Goal: Task Accomplishment & Management: Use online tool/utility

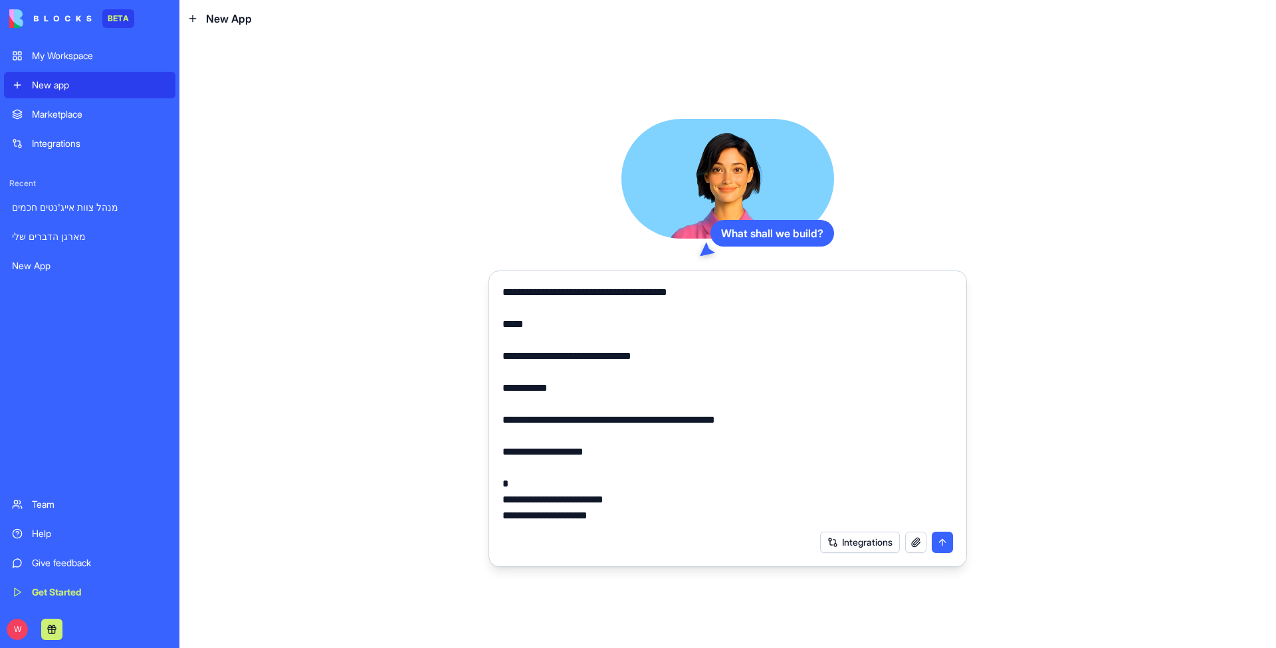
scroll to position [189, 0]
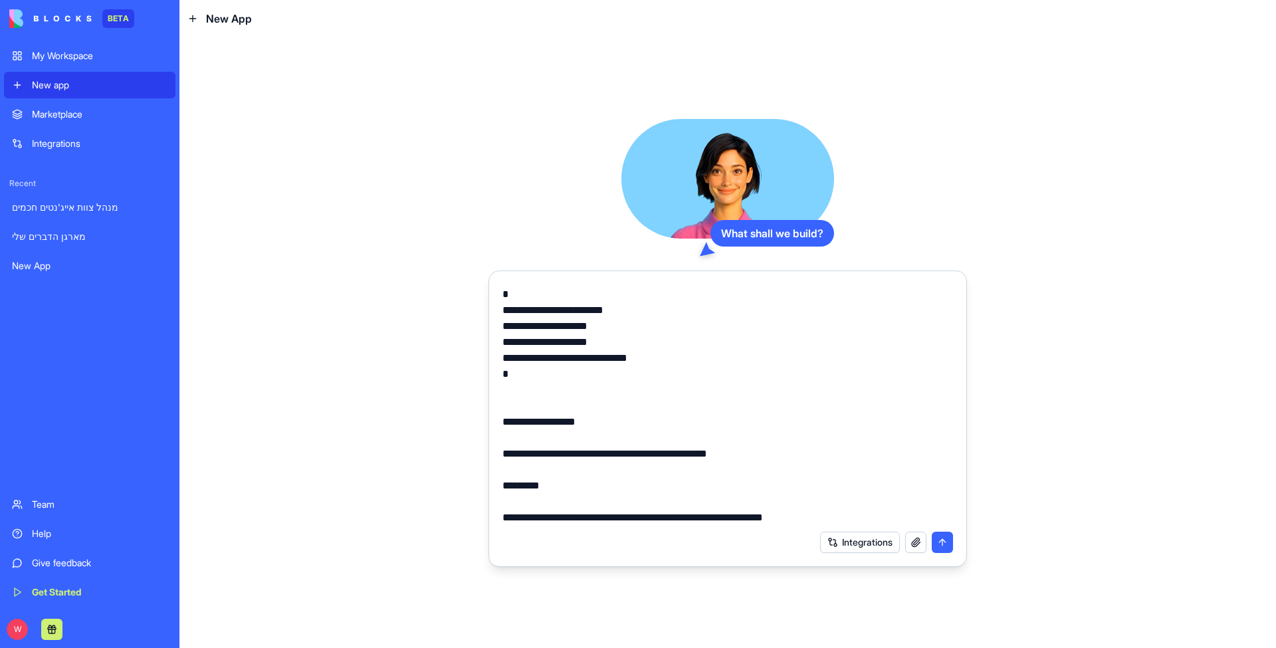
type textarea "**********"
click at [941, 544] on button "submit" at bounding box center [942, 542] width 21 height 21
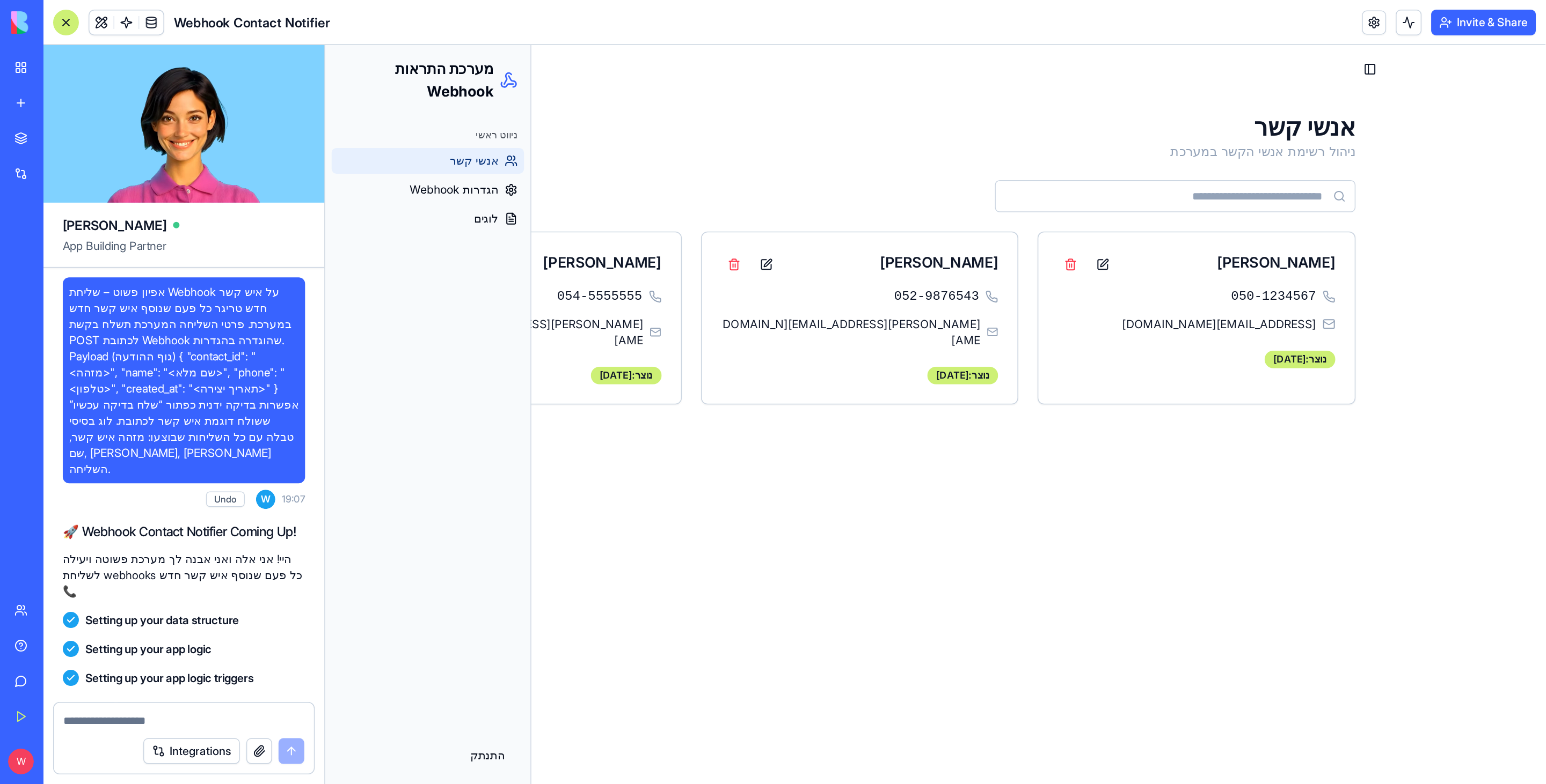
scroll to position [208, 0]
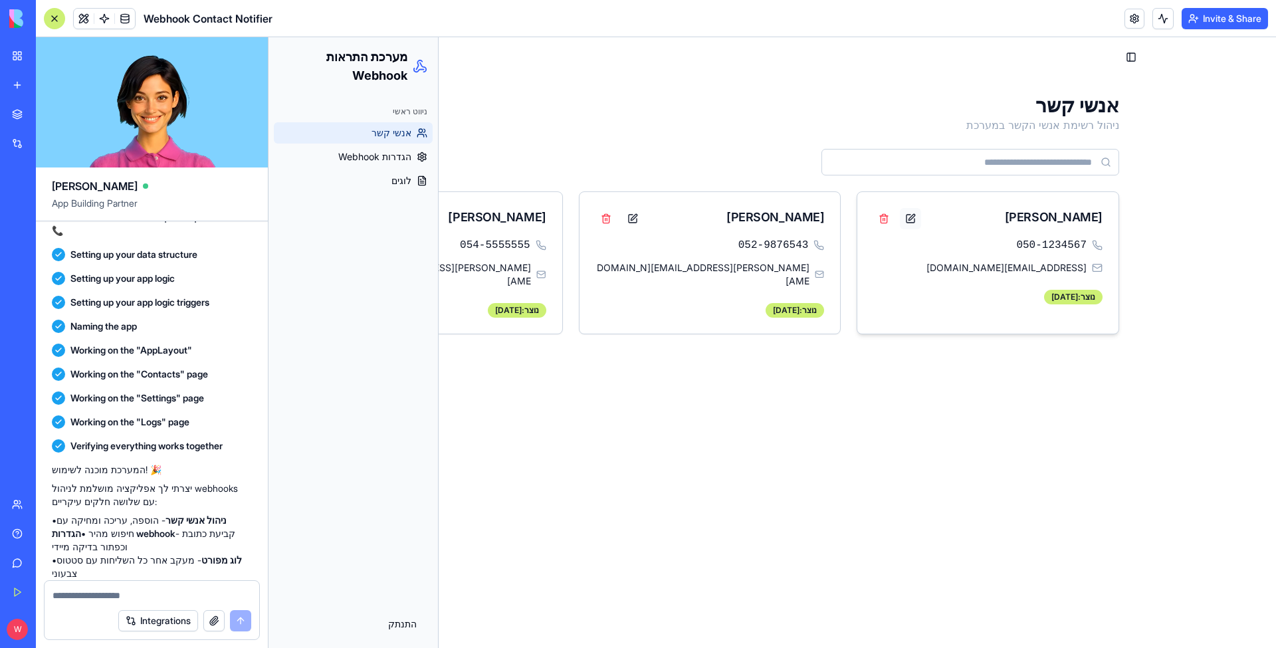
click at [900, 219] on button at bounding box center [910, 218] width 21 height 21
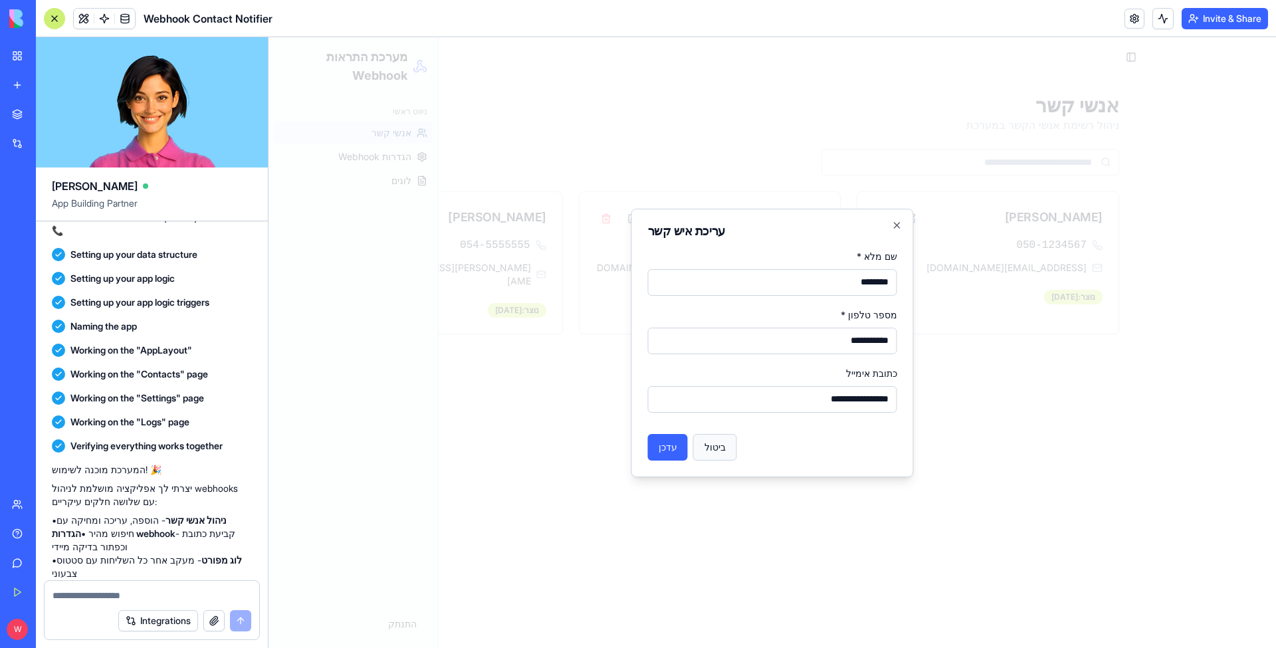
click at [706, 440] on button "ביטול" at bounding box center [715, 447] width 44 height 27
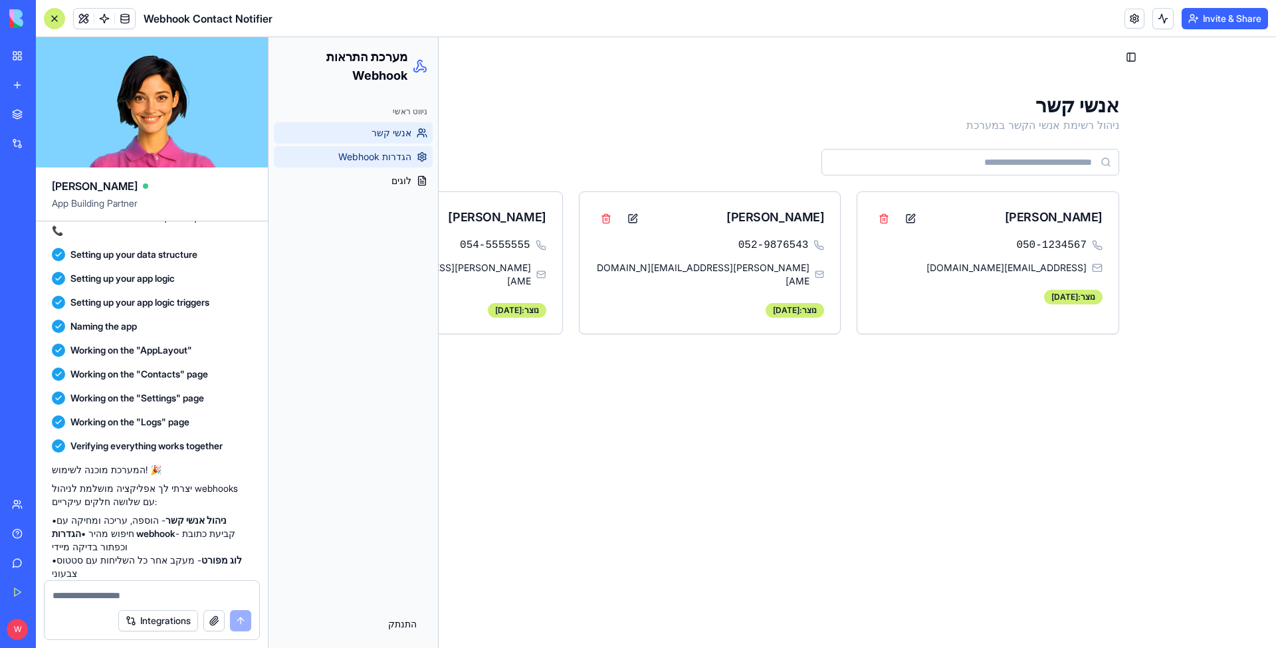
click at [407, 150] on span "הגדרות Webhook" at bounding box center [374, 156] width 73 height 13
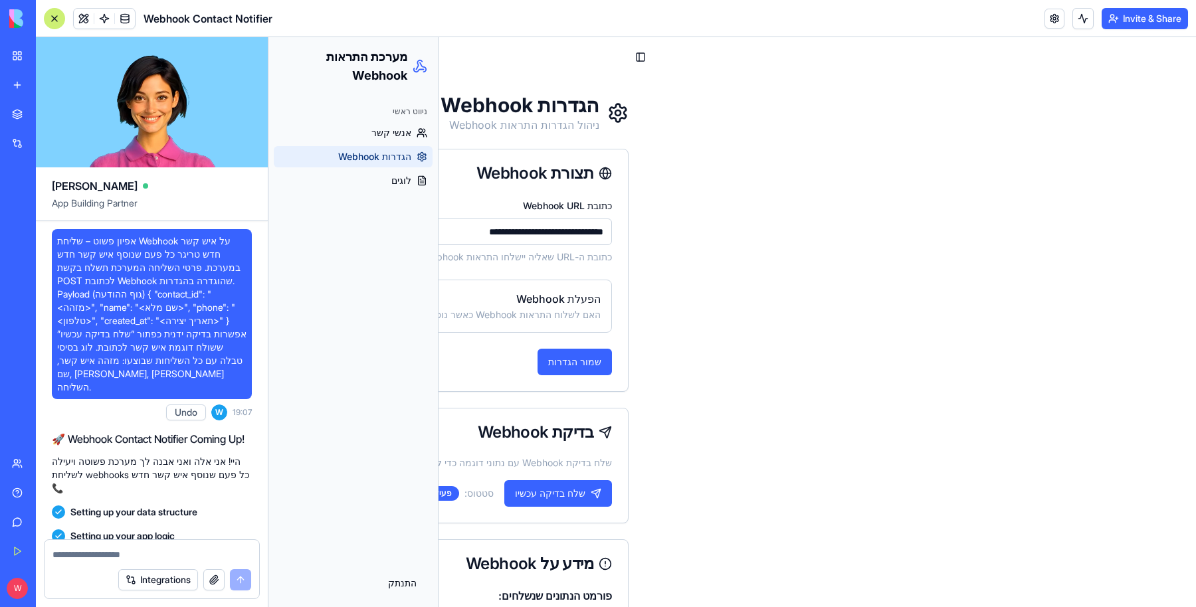
click at [476, 233] on input "**********" at bounding box center [464, 232] width 295 height 27
paste input "**********"
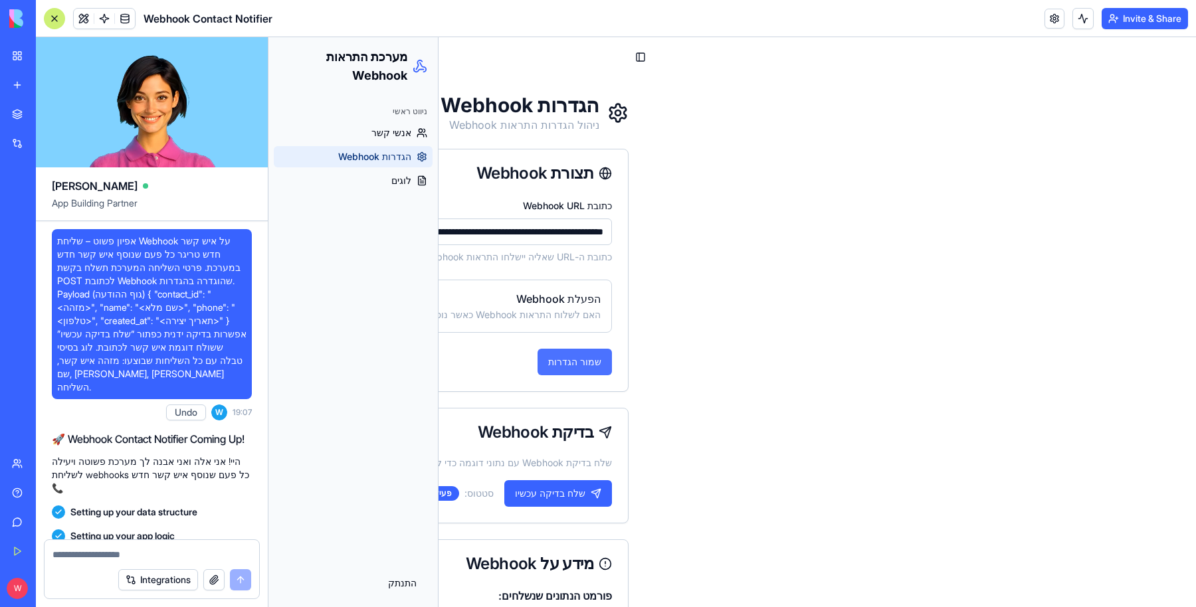
type input "**********"
click at [538, 360] on button "שמור הגדרות" at bounding box center [575, 362] width 74 height 27
click at [522, 496] on button "שלח בדיקה עכשיו" at bounding box center [558, 493] width 108 height 27
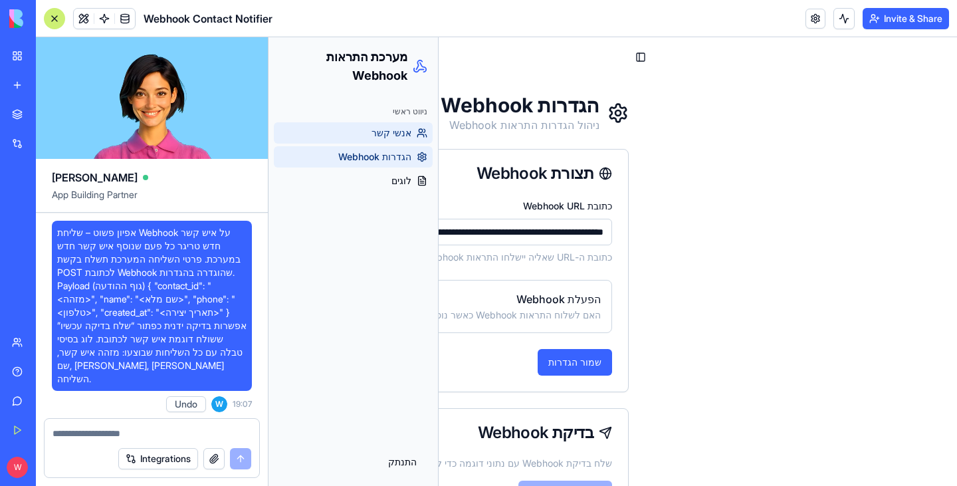
click at [405, 122] on link "אנשי קשר" at bounding box center [353, 132] width 159 height 21
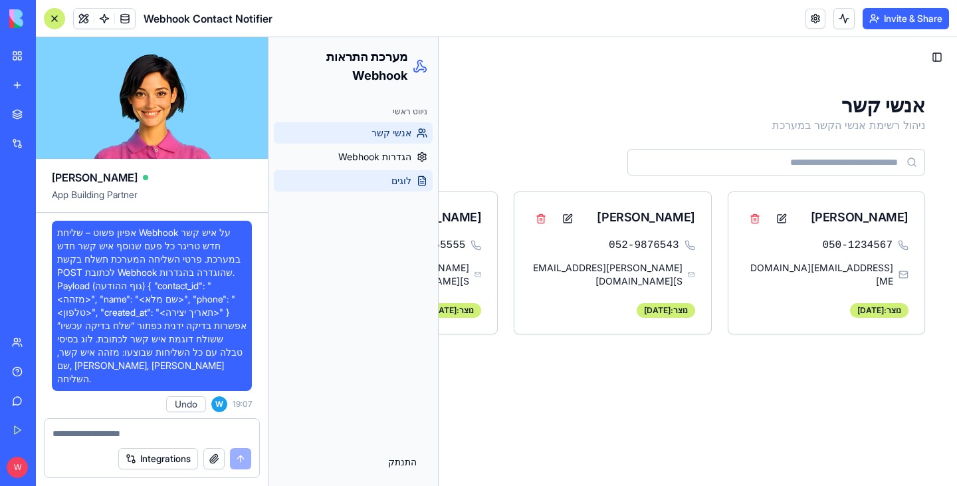
click at [397, 174] on span "לוגים" at bounding box center [401, 180] width 20 height 13
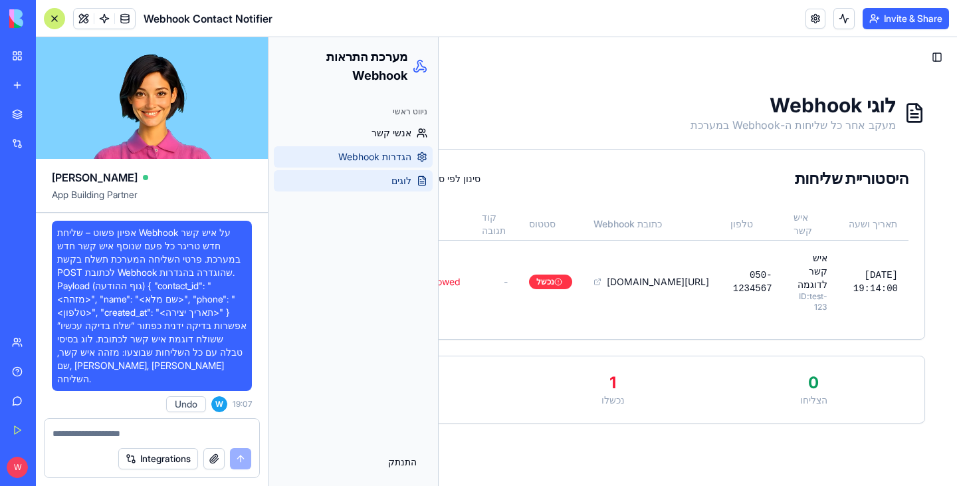
click at [392, 150] on span "הגדרות Webhook" at bounding box center [374, 156] width 73 height 13
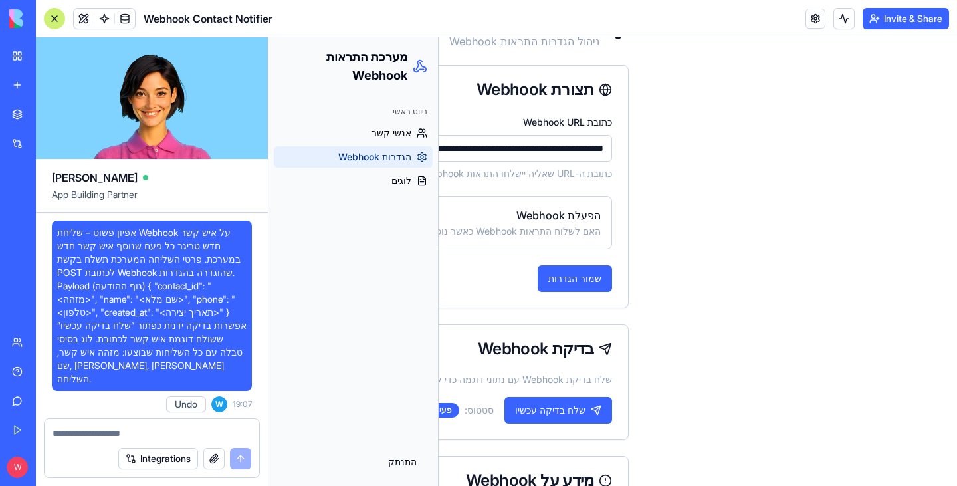
scroll to position [133, 0]
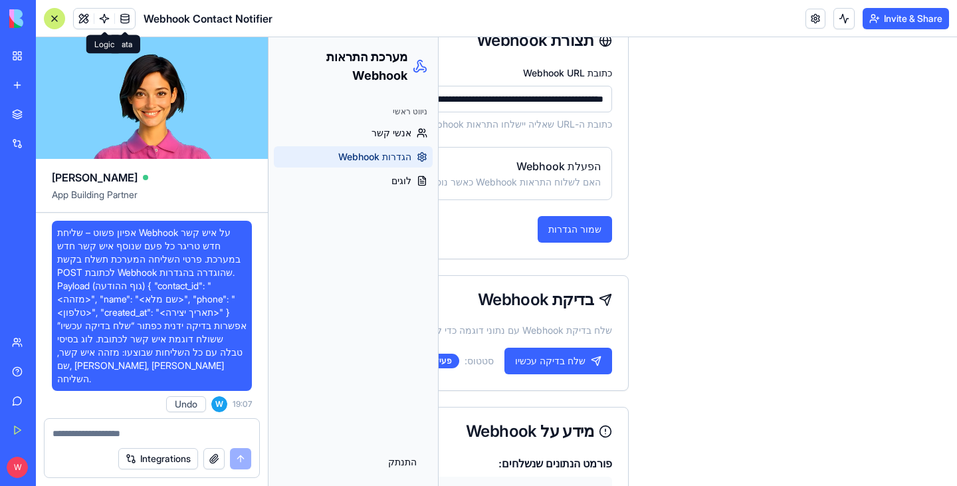
click at [105, 16] on span at bounding box center [104, 18] width 37 height 37
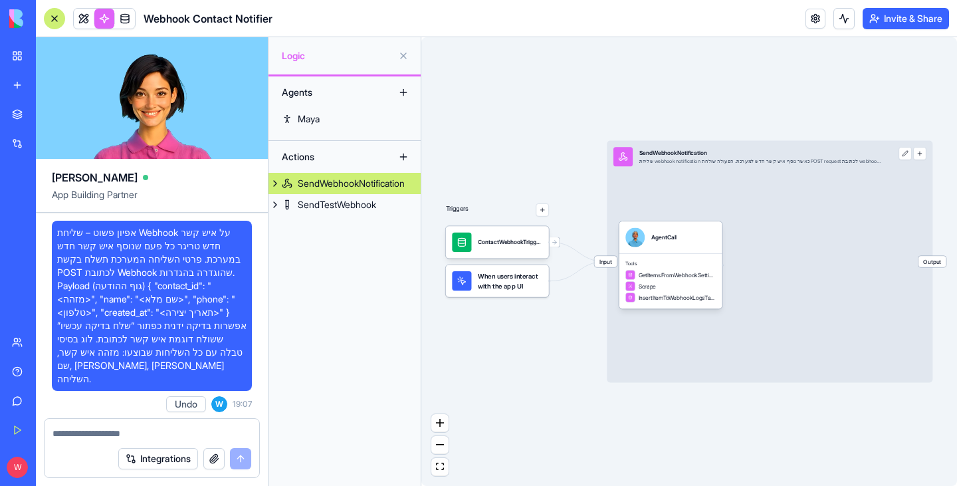
click at [906, 157] on button at bounding box center [904, 153] width 13 height 13
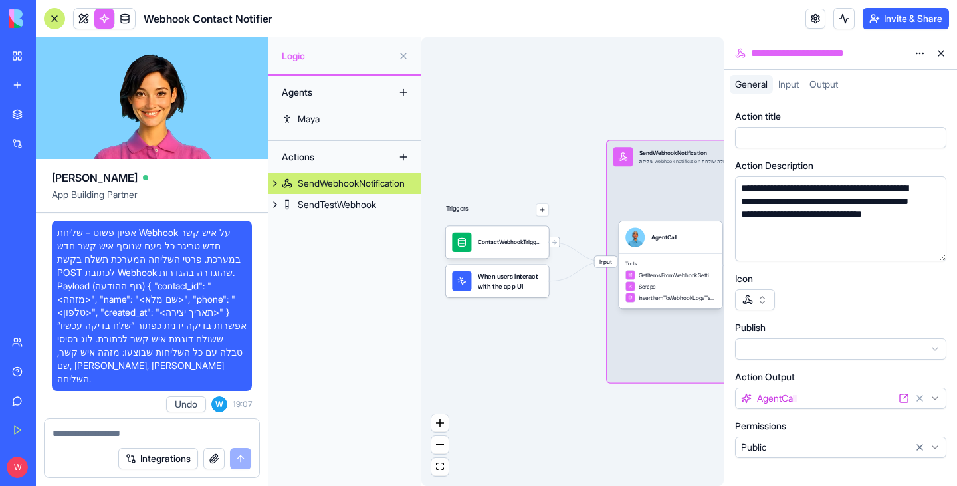
click at [805, 353] on html "BETA My Workspace New app Marketplace Integrations Recent מארגן הדברים שלי New …" at bounding box center [478, 243] width 957 height 486
click at [786, 138] on div at bounding box center [828, 137] width 182 height 15
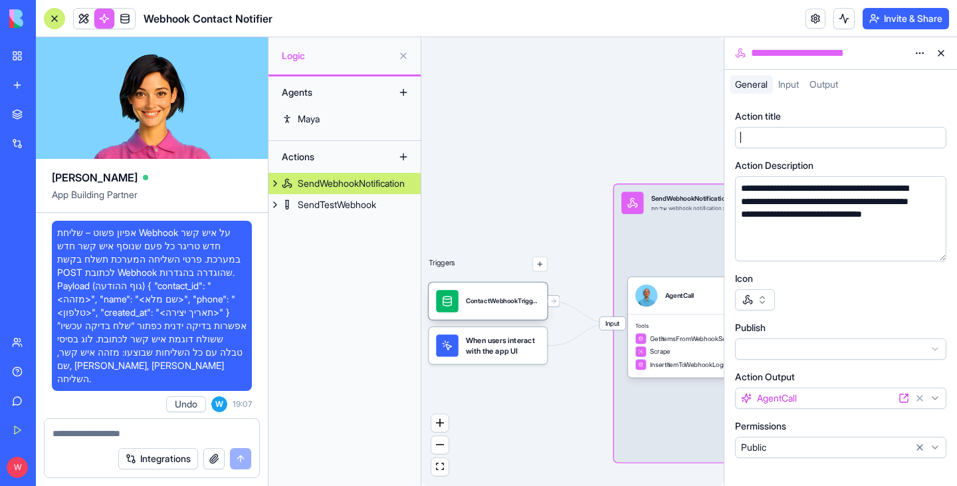
click at [507, 307] on div "ContactWebhookTriggerTrigger" at bounding box center [503, 301] width 74 height 22
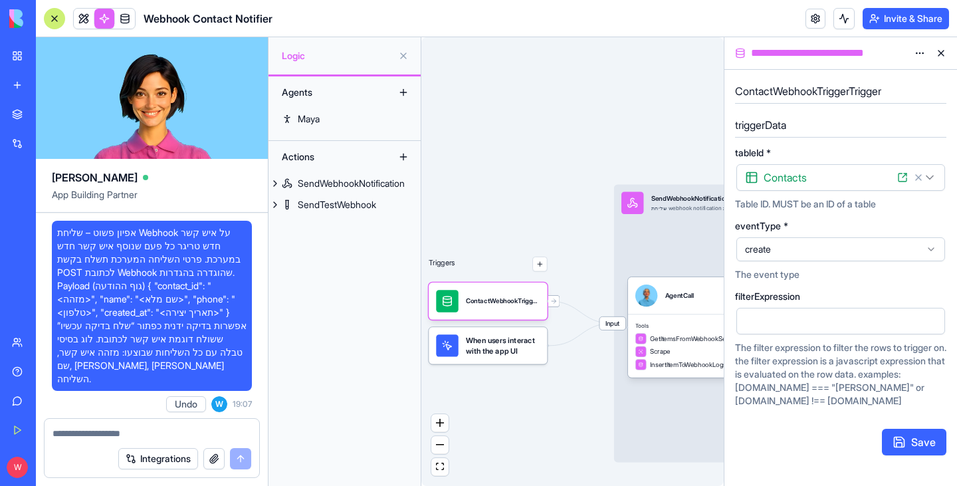
click at [510, 352] on span "When users interact with the app UI" at bounding box center [503, 345] width 74 height 22
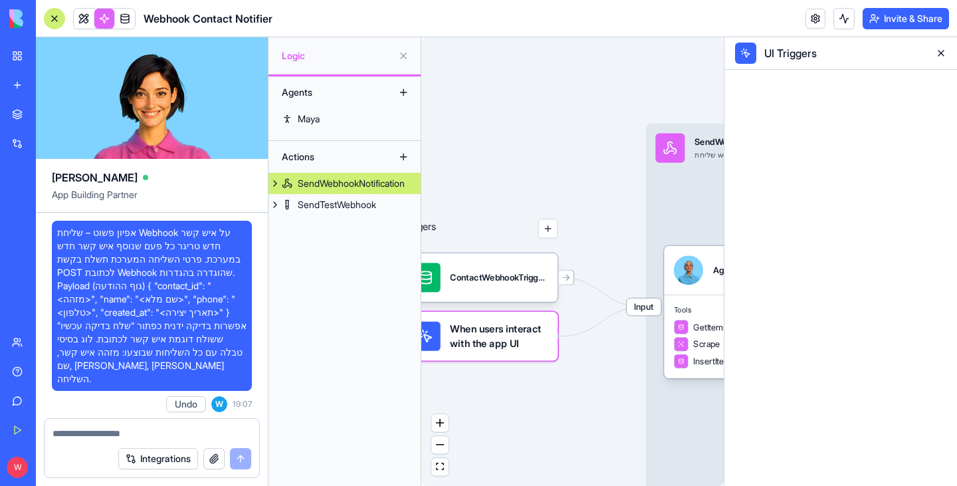
click at [524, 348] on span "When users interact with the app UI" at bounding box center [499, 336] width 98 height 29
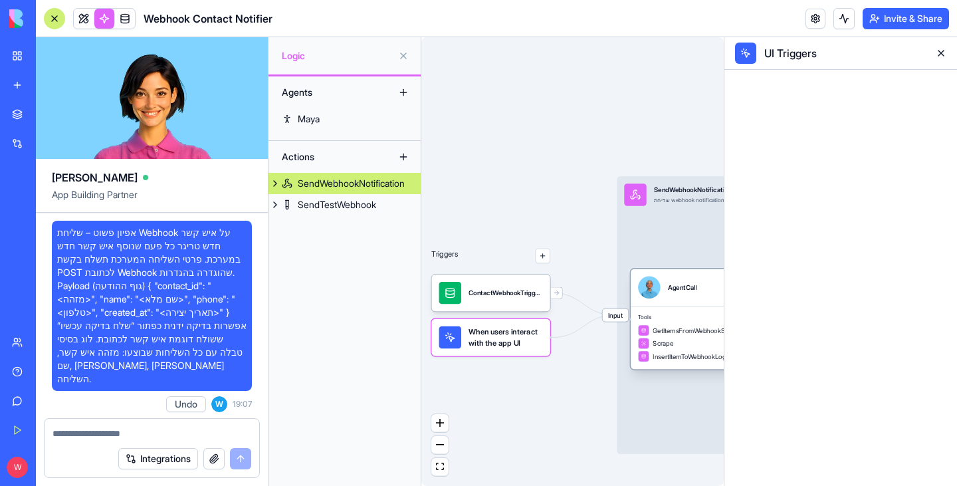
click at [666, 334] on span "GetItemsFromWebhookSettingsTable" at bounding box center [696, 330] width 89 height 9
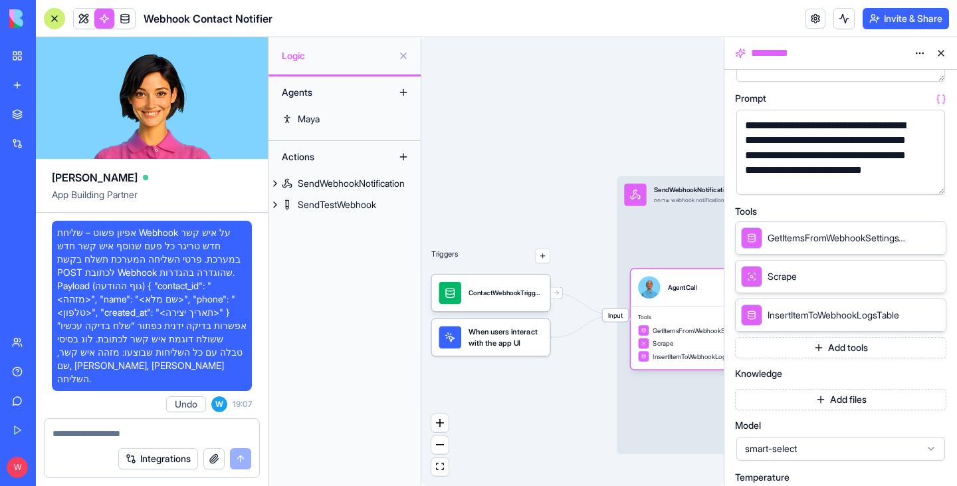
scroll to position [199, 0]
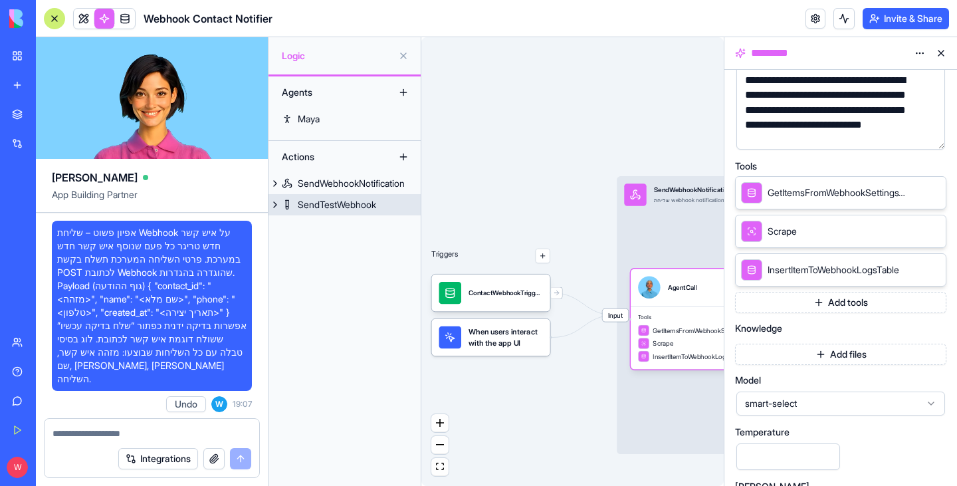
click at [357, 201] on div "SendTestWebhook" at bounding box center [337, 204] width 78 height 13
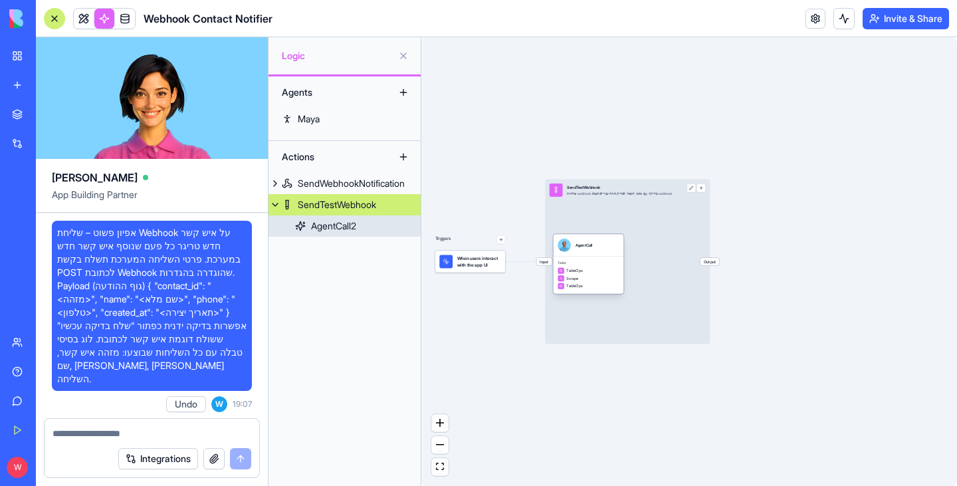
click at [354, 229] on div "AgentCall2" at bounding box center [333, 225] width 45 height 13
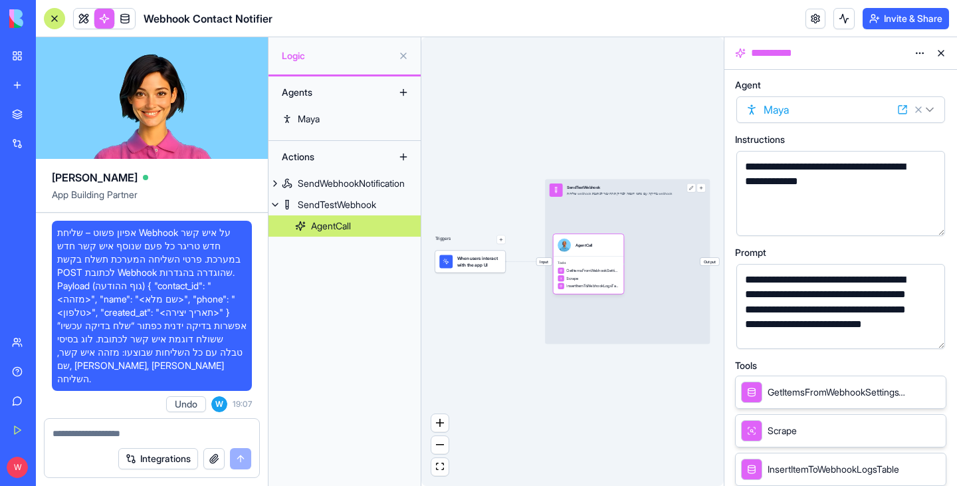
click at [936, 336] on button "button" at bounding box center [931, 335] width 21 height 21
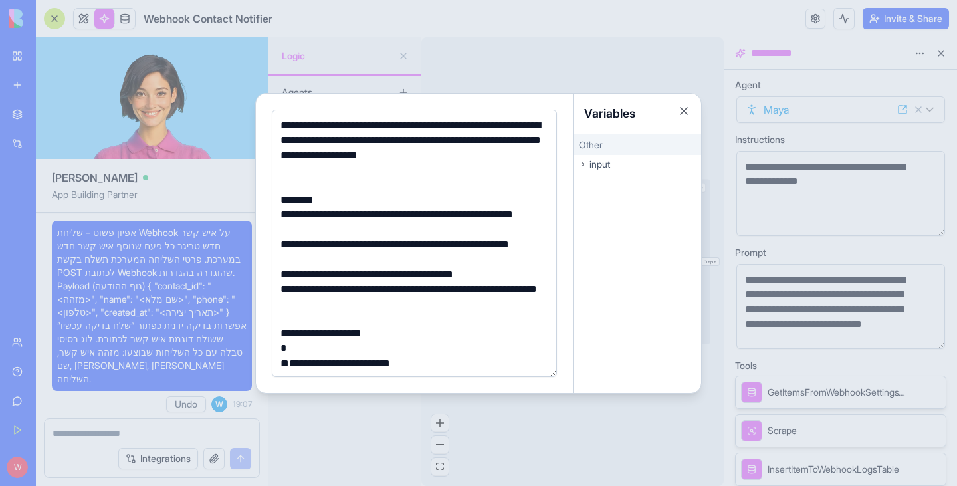
click at [615, 169] on div "input" at bounding box center [637, 164] width 128 height 19
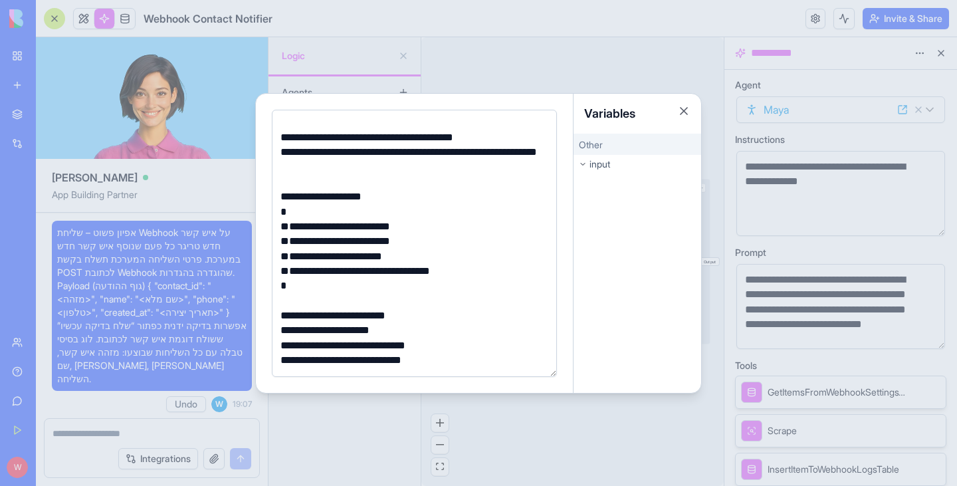
scroll to position [137, 0]
click at [684, 114] on button "Close" at bounding box center [683, 110] width 13 height 13
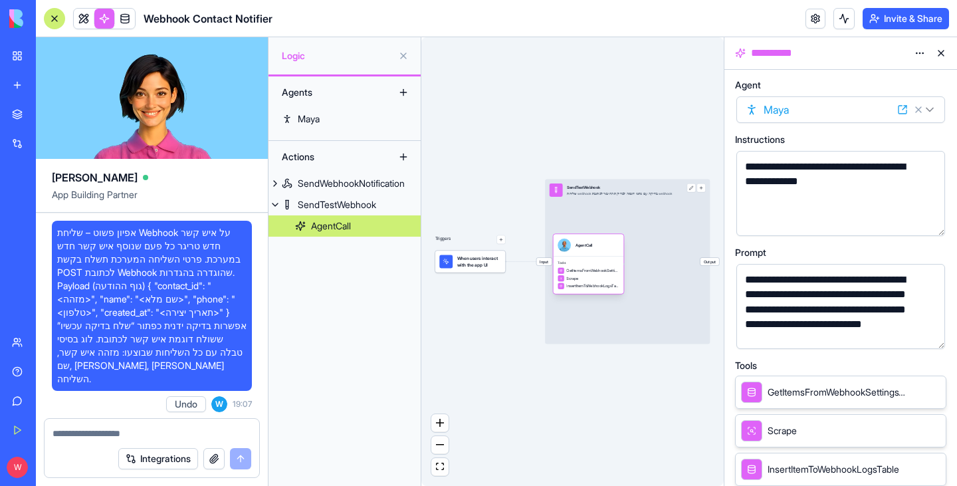
click at [586, 267] on div "GetItemsFromWebhookSettingsTable" at bounding box center [588, 270] width 62 height 7
click at [898, 103] on html "BETA My Workspace New app Marketplace Integrations Recent מארגן הדברים שלי New …" at bounding box center [478, 243] width 957 height 486
click at [903, 108] on html "BETA My Workspace New app Marketplace Integrations Recent מארגן הדברים שלי New …" at bounding box center [478, 243] width 957 height 486
click at [903, 108] on icon at bounding box center [904, 108] width 4 height 4
click at [405, 159] on button at bounding box center [403, 156] width 21 height 21
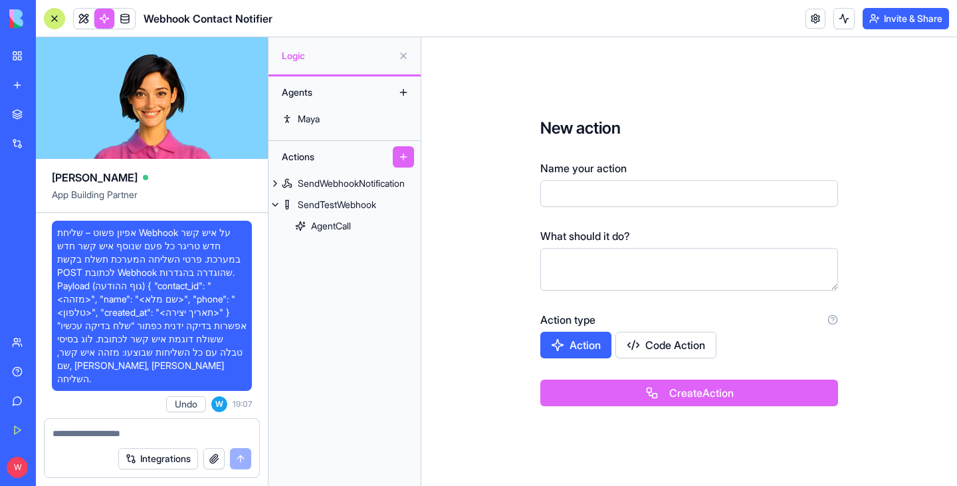
click at [652, 337] on button "Code Action" at bounding box center [665, 345] width 101 height 27
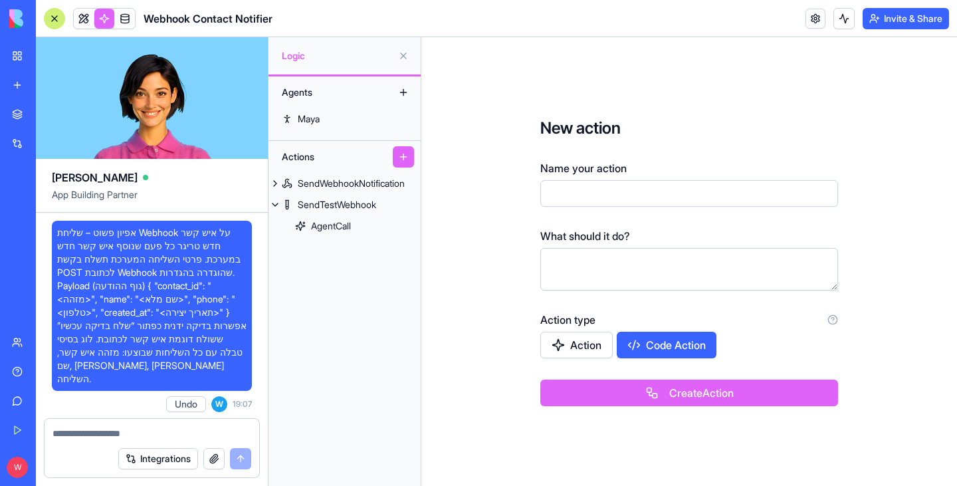
click at [598, 339] on button "Action" at bounding box center [576, 345] width 72 height 27
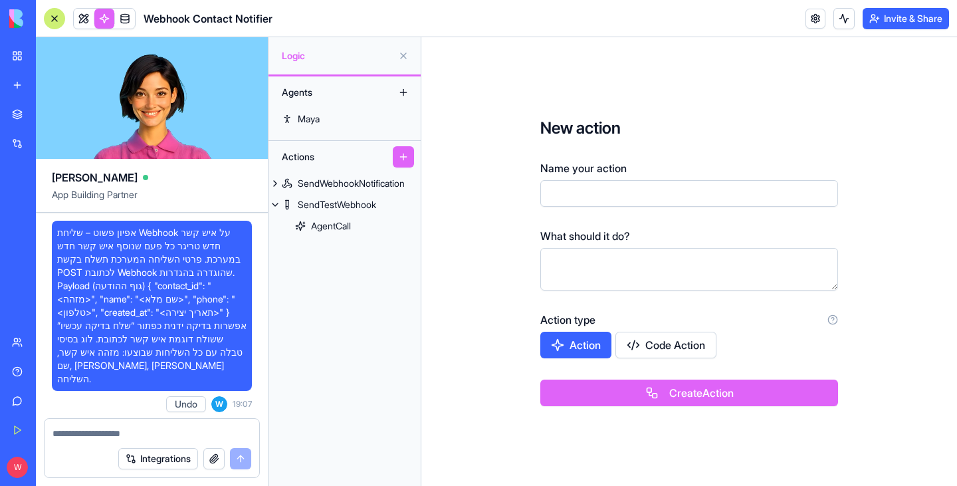
click at [651, 200] on input "Name your action" at bounding box center [689, 193] width 298 height 27
click at [647, 348] on button "Code Action" at bounding box center [665, 345] width 101 height 27
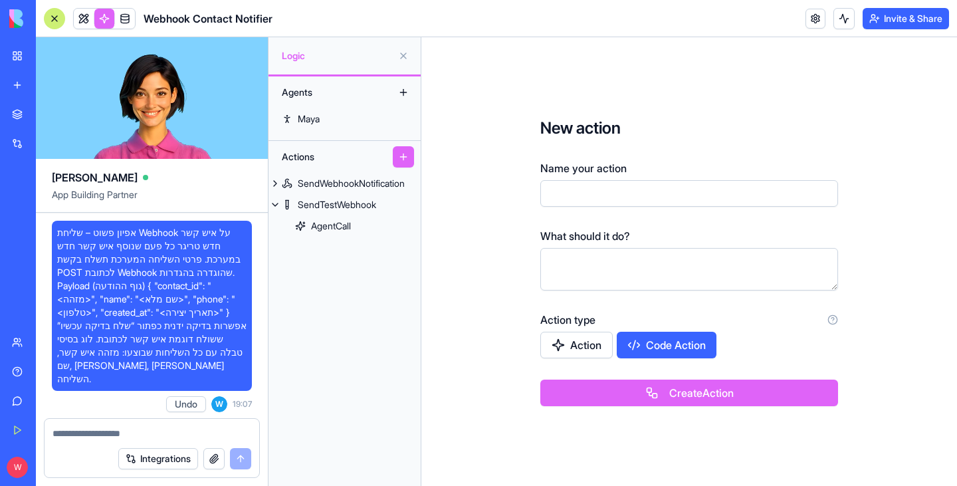
click at [654, 397] on button "Create Action" at bounding box center [689, 392] width 298 height 27
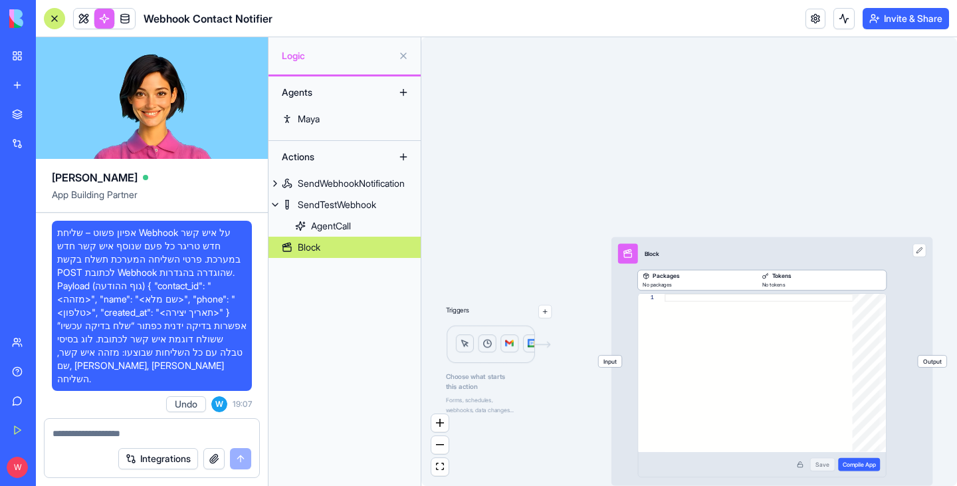
click at [466, 348] on img at bounding box center [499, 345] width 106 height 40
click at [920, 251] on button at bounding box center [918, 250] width 13 height 13
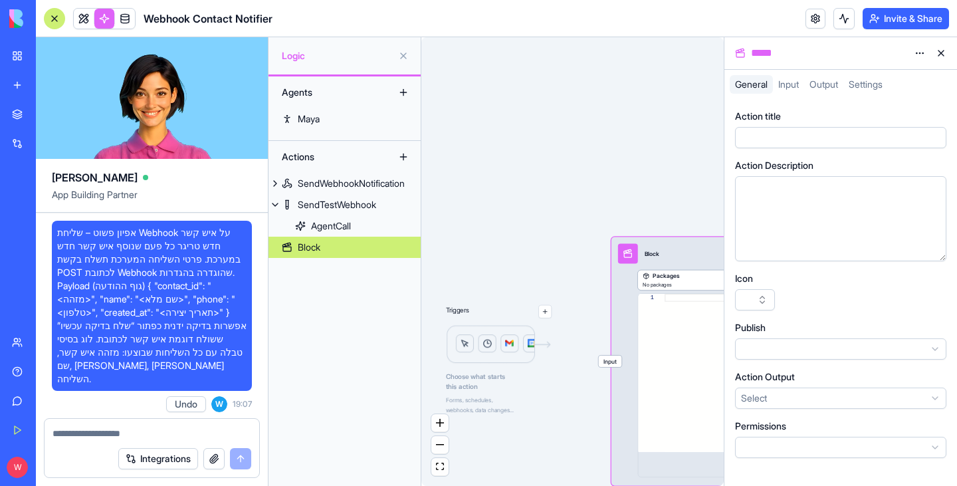
click at [864, 392] on html "BETA My Workspace New app Marketplace Integrations Recent מארגן הדברים שלי New …" at bounding box center [478, 243] width 957 height 486
click at [901, 398] on icon at bounding box center [903, 398] width 11 height 11
click at [85, 24] on link at bounding box center [84, 19] width 20 height 20
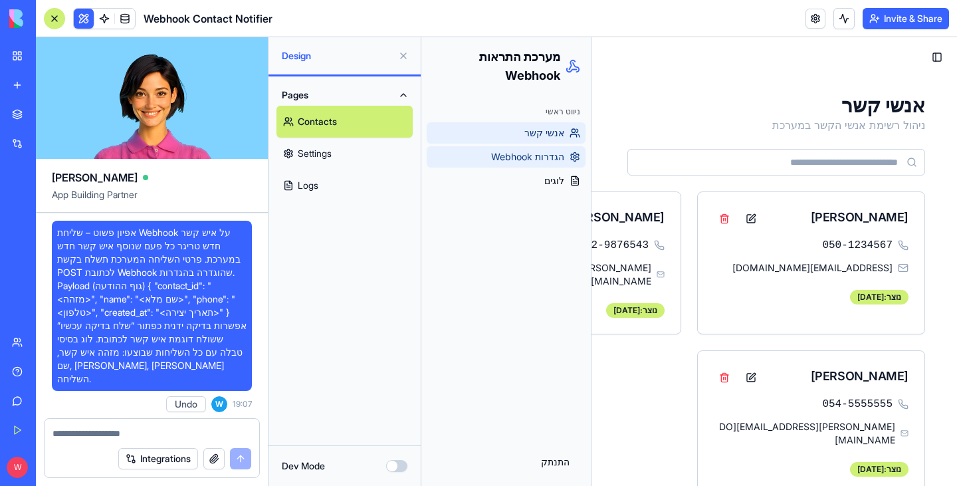
click at [526, 150] on span "הגדרות Webhook" at bounding box center [527, 156] width 73 height 13
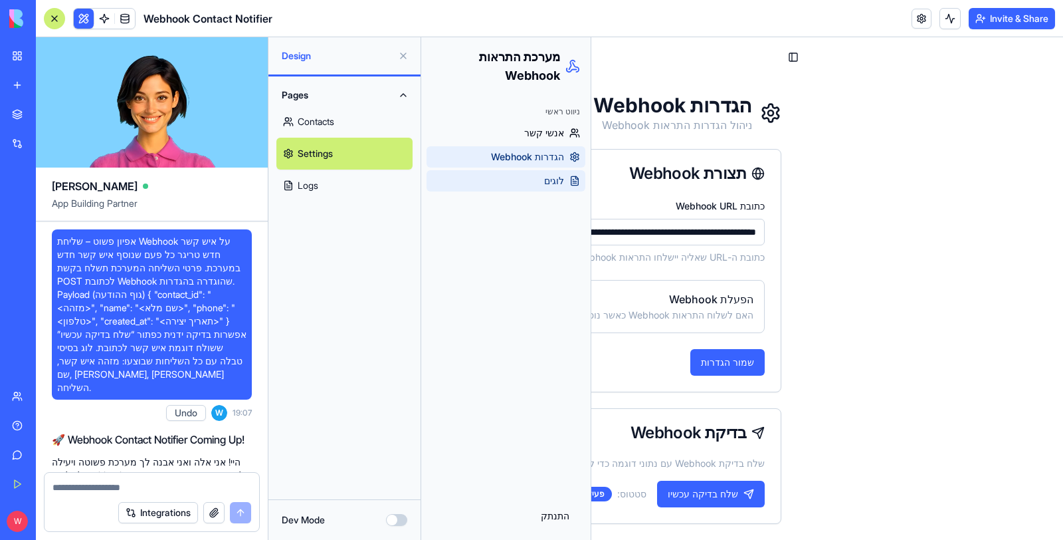
click at [562, 174] on span "לוגים" at bounding box center [554, 180] width 20 height 13
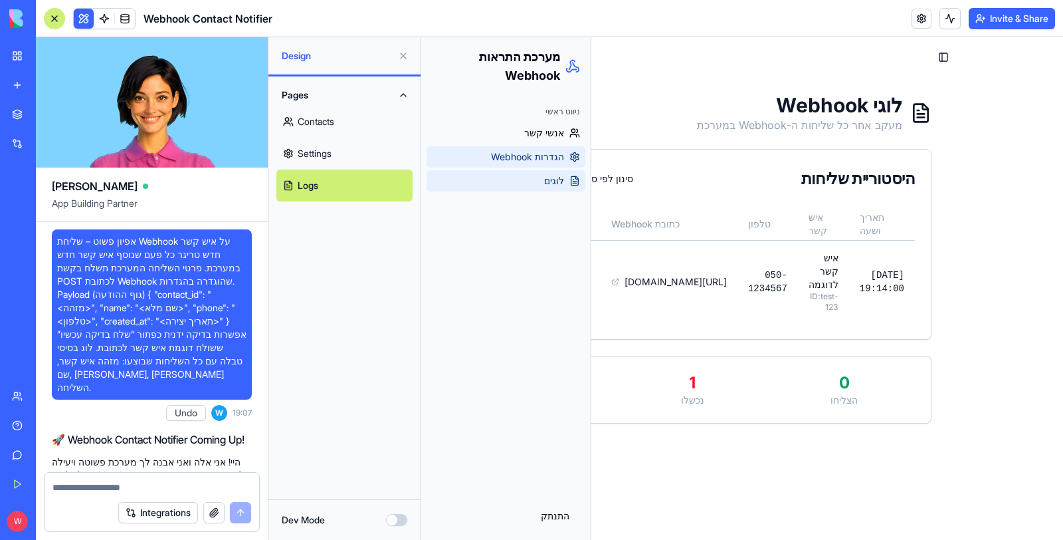
click at [559, 150] on span "הגדרות Webhook" at bounding box center [527, 156] width 73 height 13
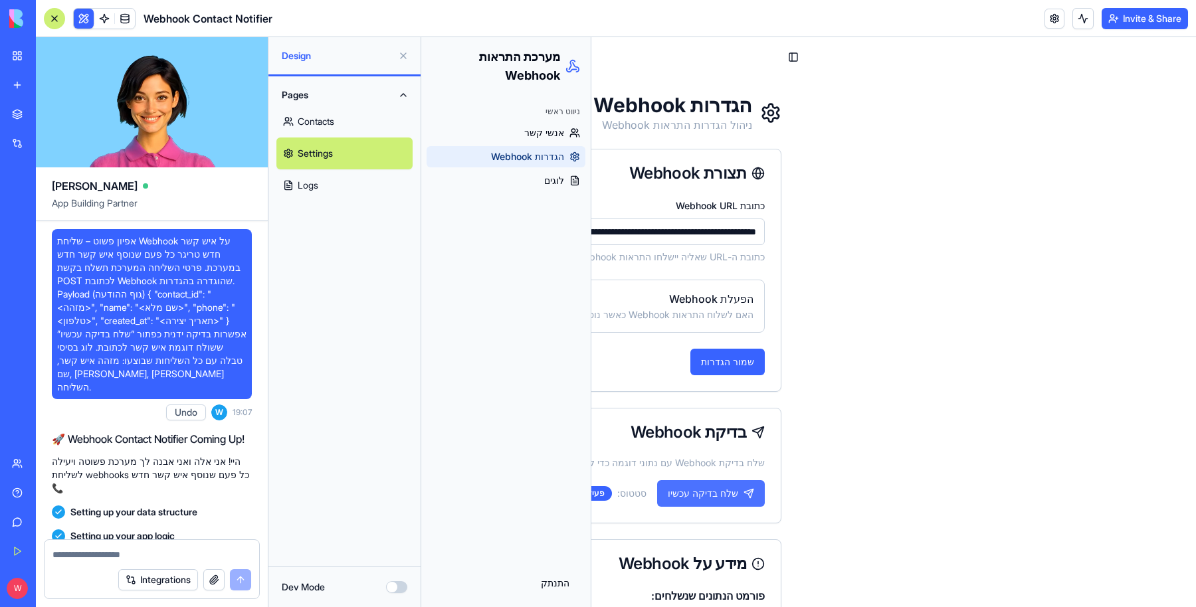
scroll to position [83, 0]
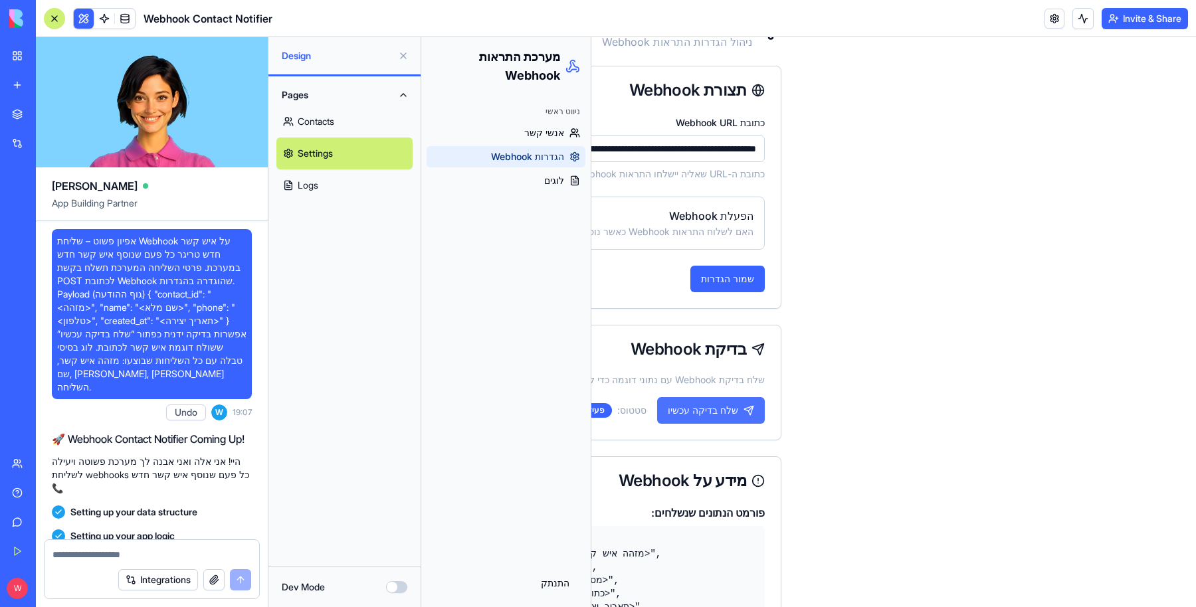
click at [692, 408] on button "שלח בדיקה עכשיו" at bounding box center [711, 410] width 108 height 27
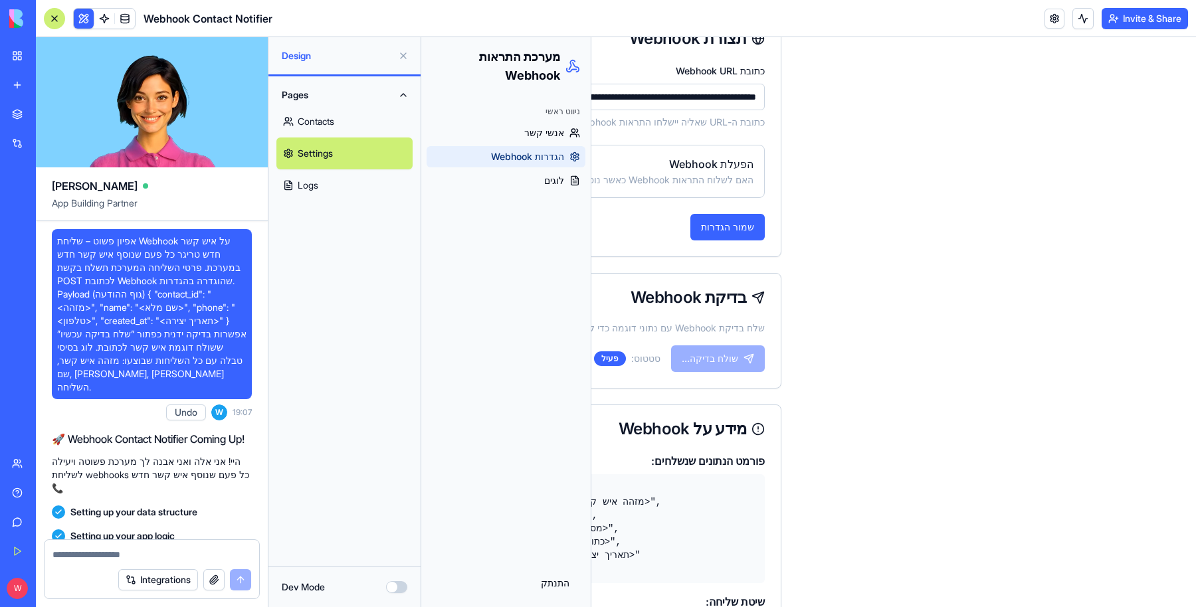
scroll to position [203, 0]
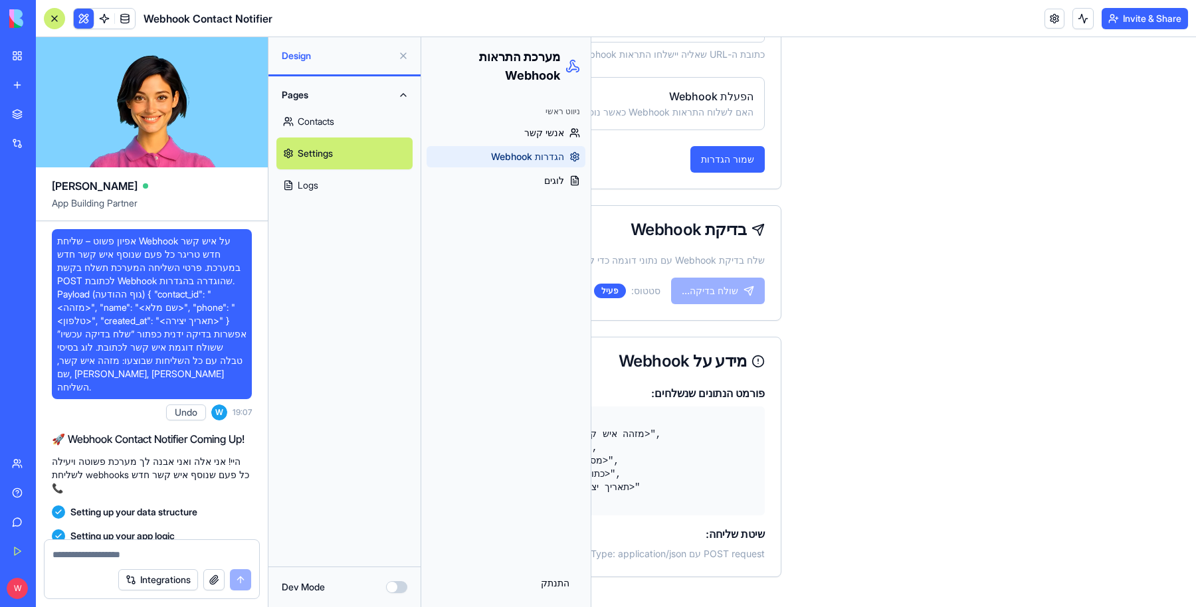
click at [173, 558] on textarea at bounding box center [151, 554] width 199 height 13
click at [113, 551] on textarea at bounding box center [151, 554] width 199 height 13
type textarea "**********"
paste textarea
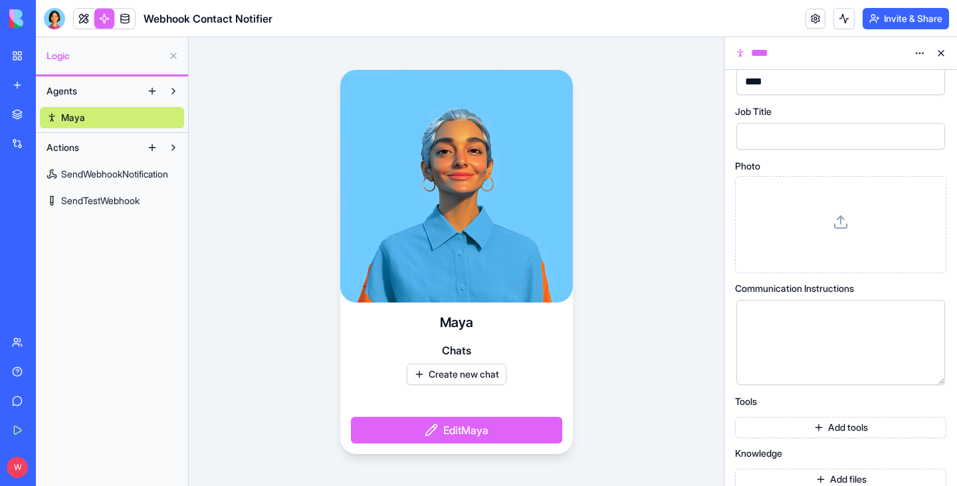
scroll to position [43, 0]
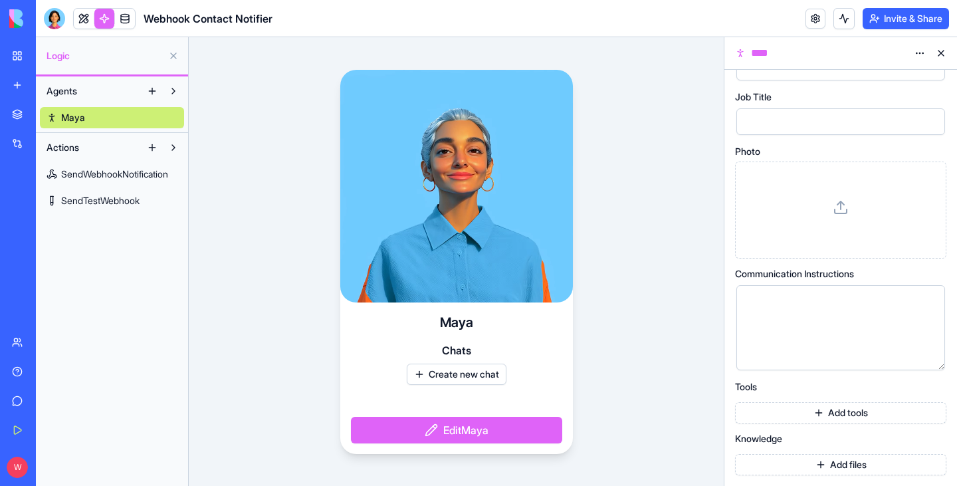
click at [127, 155] on button "Actions" at bounding box center [91, 147] width 102 height 21
click at [128, 154] on button "Actions" at bounding box center [91, 147] width 102 height 21
click at [126, 176] on span "SendWebhookNotification" at bounding box center [114, 173] width 107 height 13
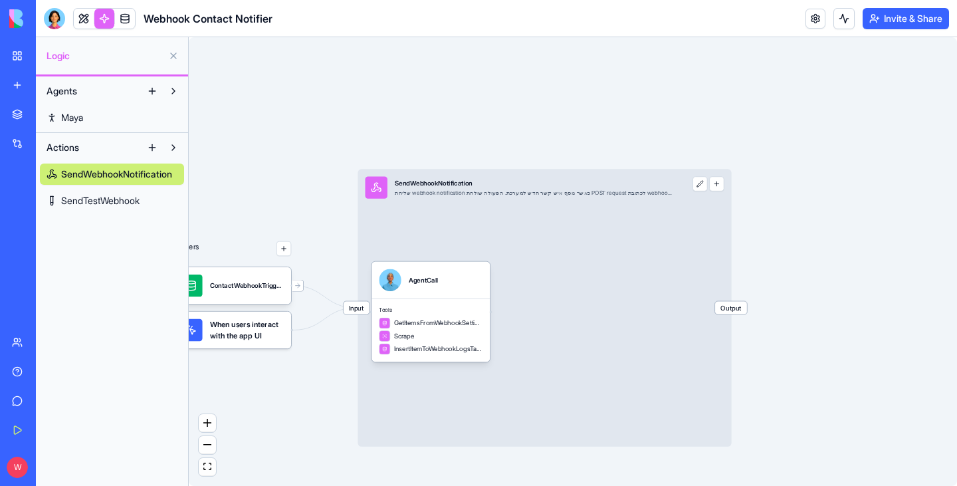
click at [697, 186] on button at bounding box center [699, 183] width 15 height 15
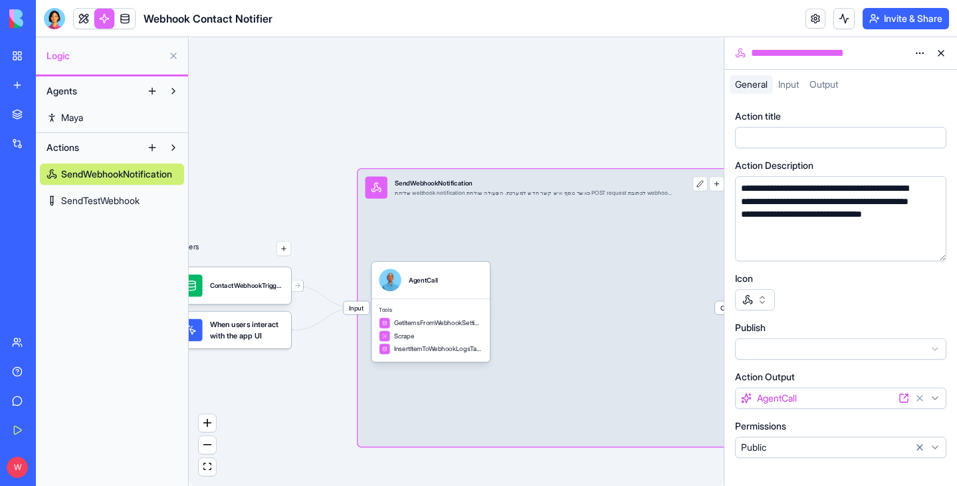
click at [905, 399] on icon at bounding box center [903, 398] width 11 height 11
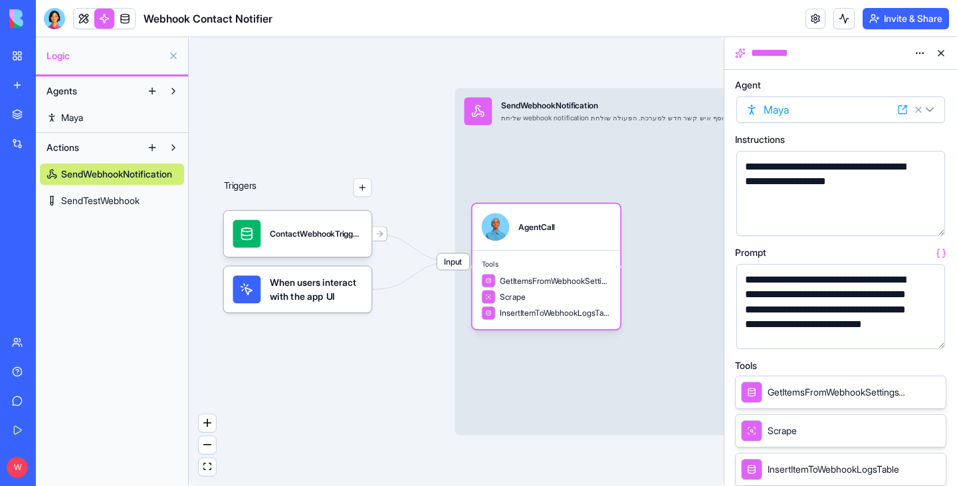
scroll to position [66, 0]
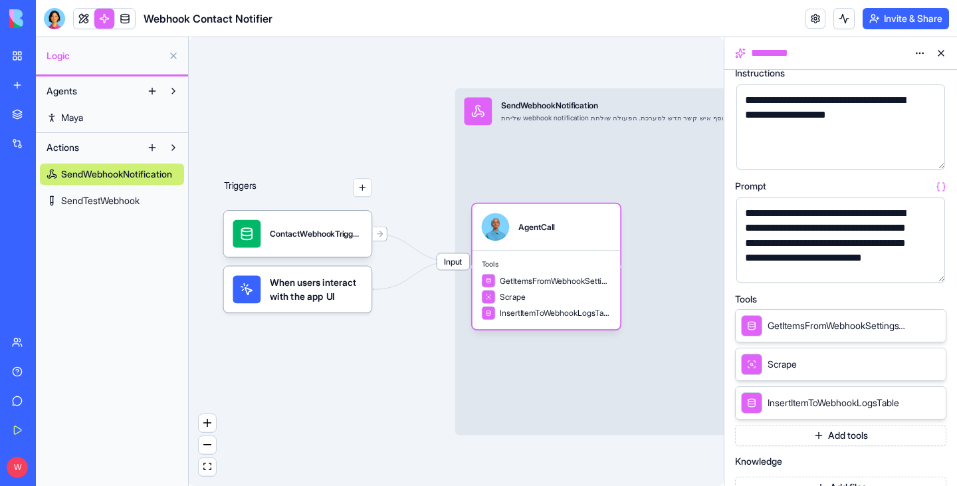
click at [817, 326] on span "GetItemsFromWebhookSettingsTable" at bounding box center [837, 325] width 141 height 13
click at [916, 324] on icon at bounding box center [916, 325] width 11 height 11
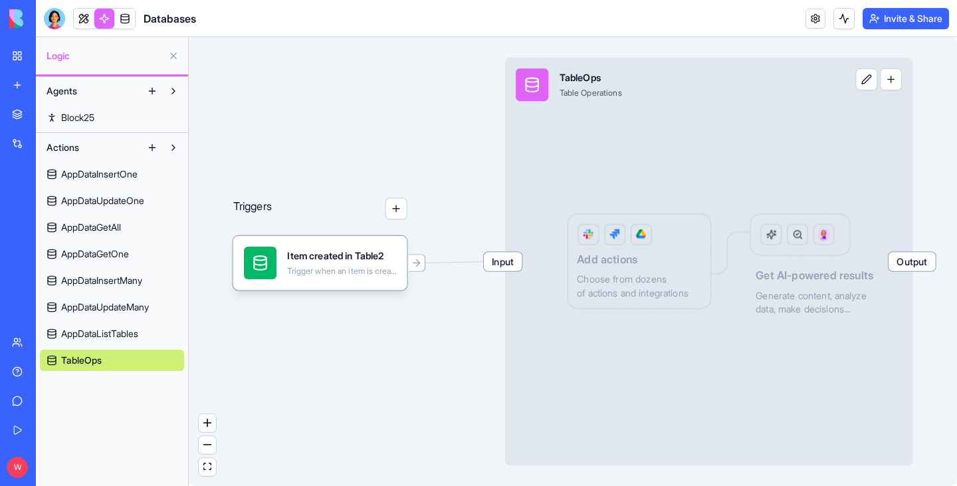
click at [870, 80] on button at bounding box center [866, 79] width 22 height 22
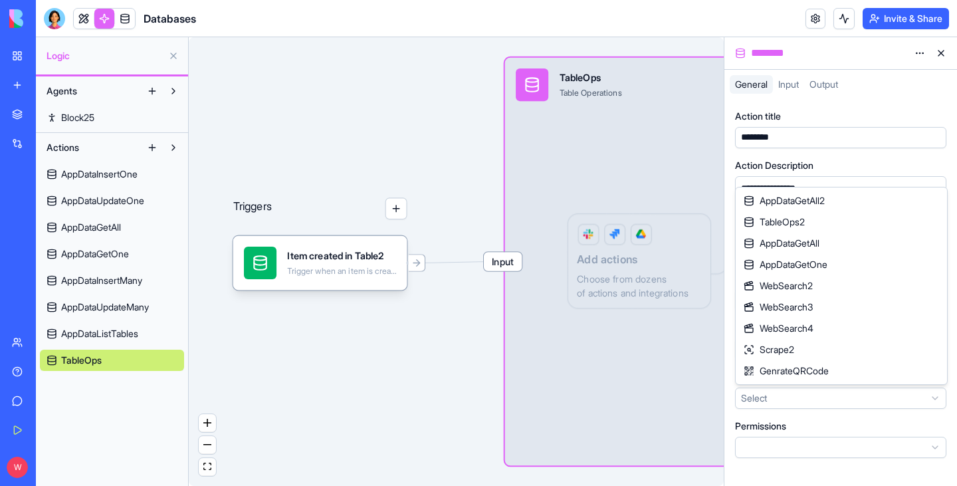
click at [832, 393] on html "**********" at bounding box center [478, 243] width 957 height 486
click at [649, 127] on div "Input TableOps Table Operations Output Add actions Choose from dozens of action…" at bounding box center [709, 262] width 408 height 408
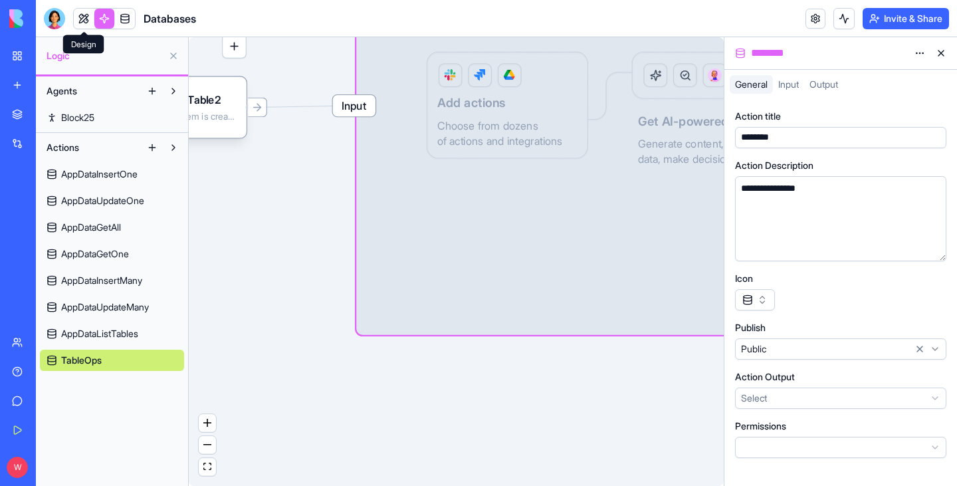
click at [89, 20] on link at bounding box center [84, 19] width 20 height 20
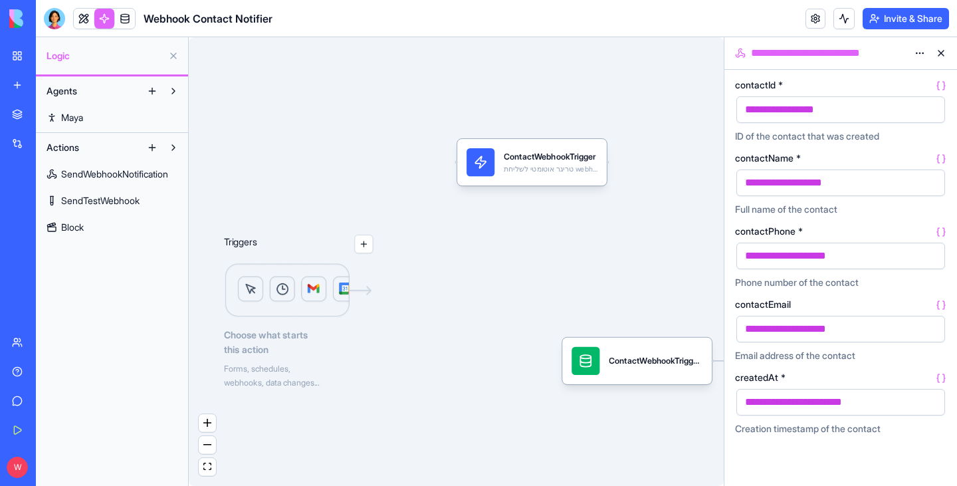
click at [918, 59] on html "BETA My Workspace New app Marketplace Integrations Recent מארגן הדברים שלי New …" at bounding box center [478, 243] width 957 height 486
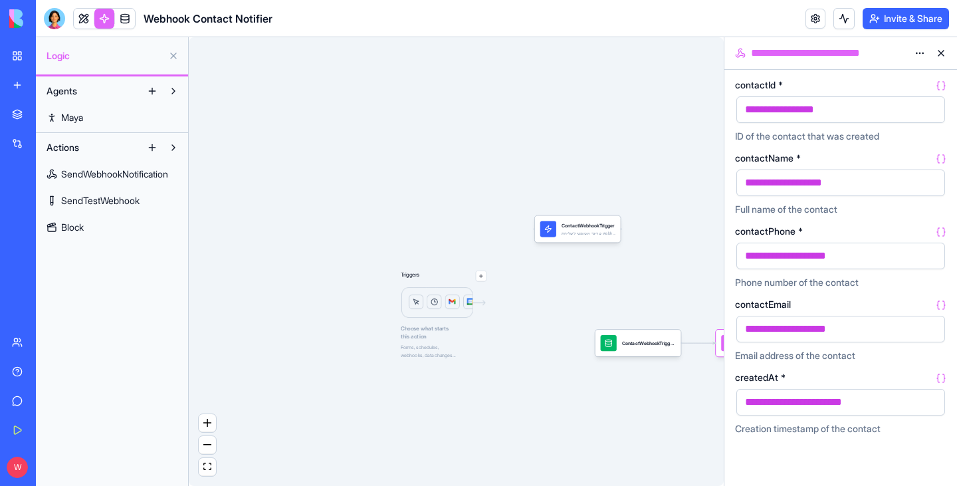
drag, startPoint x: 662, startPoint y: 306, endPoint x: 506, endPoint y: 280, distance: 159.0
click at [506, 280] on div "Triggers Choose what starts this action Forms, schedules, webhooks, data change…" at bounding box center [456, 261] width 535 height 448
drag, startPoint x: 588, startPoint y: 289, endPoint x: 517, endPoint y: 298, distance: 71.6
click at [517, 298] on div "Triggers Choose what starts this action Forms, schedules, webhooks, data change…" at bounding box center [456, 261] width 535 height 448
click at [617, 344] on div "ContactWebhookTriggerTrigger" at bounding box center [638, 343] width 75 height 16
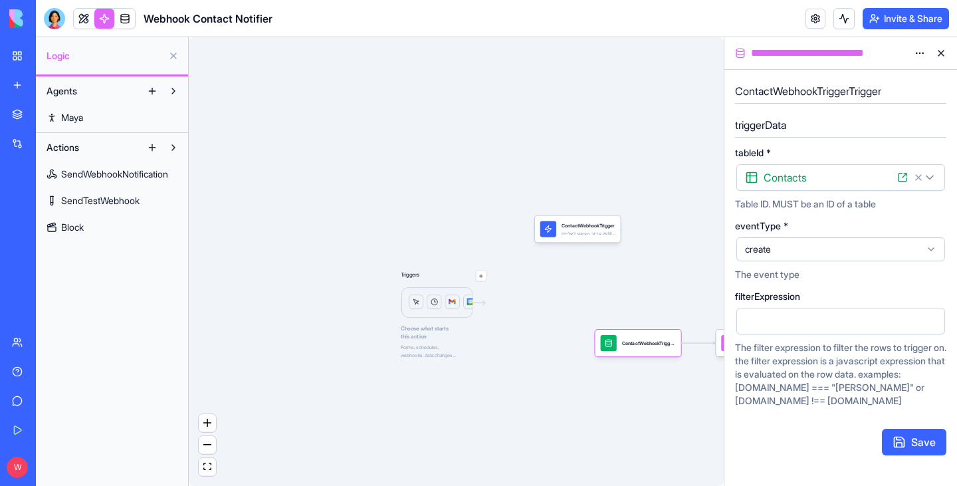
drag, startPoint x: 695, startPoint y: 326, endPoint x: 613, endPoint y: 316, distance: 82.9
click at [613, 316] on div "ContactWebhookTrigger טריגר אוטומטי לשליחת webhook כאשר נוסף איש קשר חדש לטבלת …" at bounding box center [668, 285] width 267 height 141
click at [719, 342] on div "ContactWebhookTriggerAction שליחת webhook notification כאשר נוסף איש קשר חדש למ…" at bounding box center [759, 343] width 86 height 27
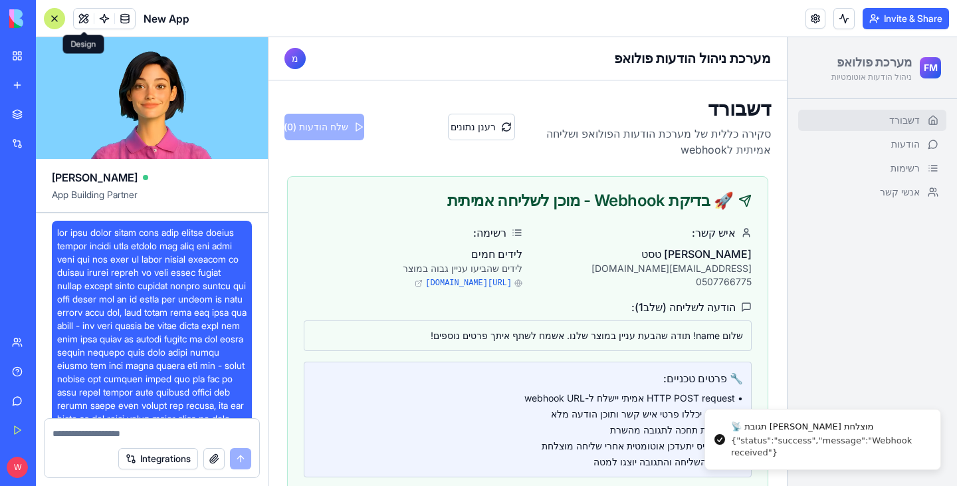
scroll to position [16561, 0]
